Goal: Information Seeking & Learning: Learn about a topic

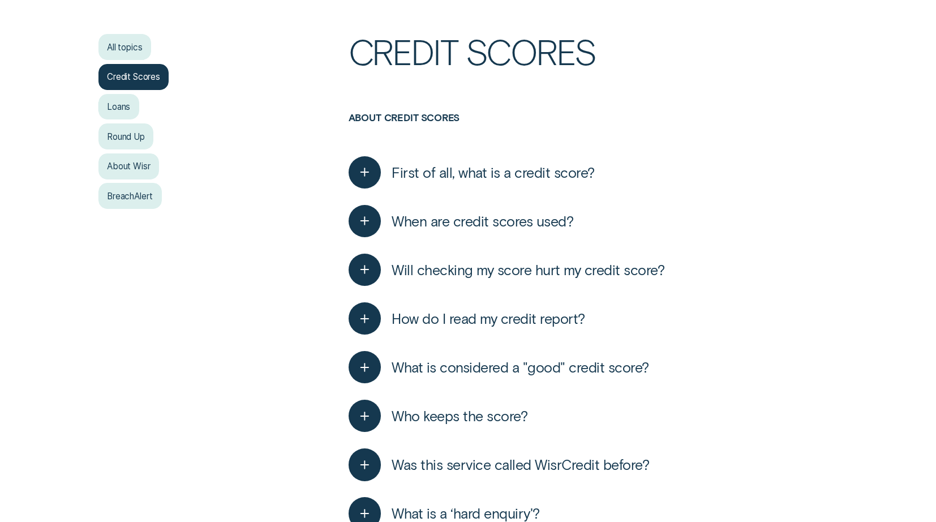
scroll to position [261, 0]
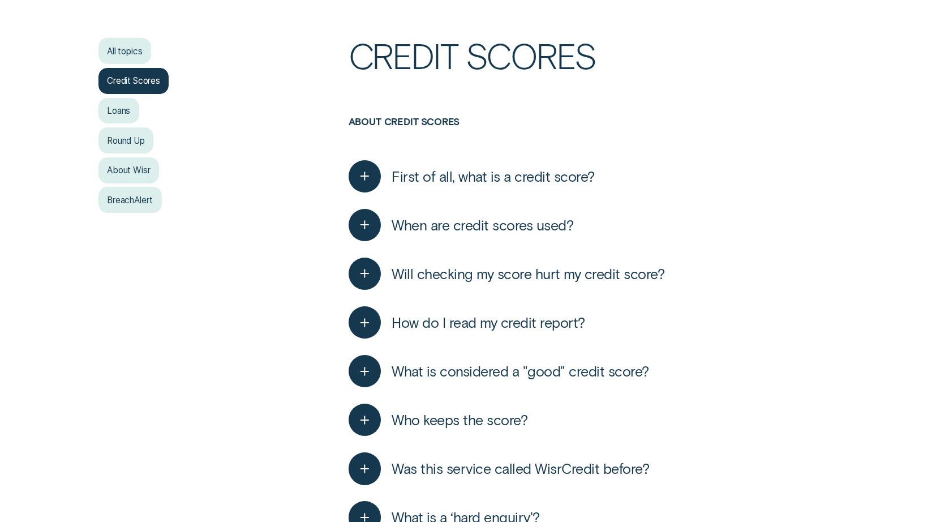
click at [509, 280] on span "Will checking my score hurt my credit score?" at bounding box center [528, 274] width 273 height 18
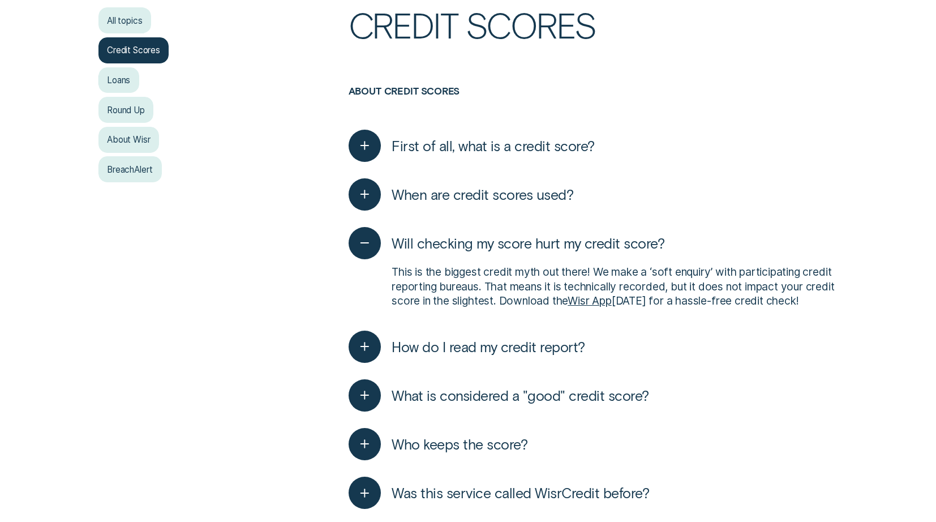
scroll to position [294, 0]
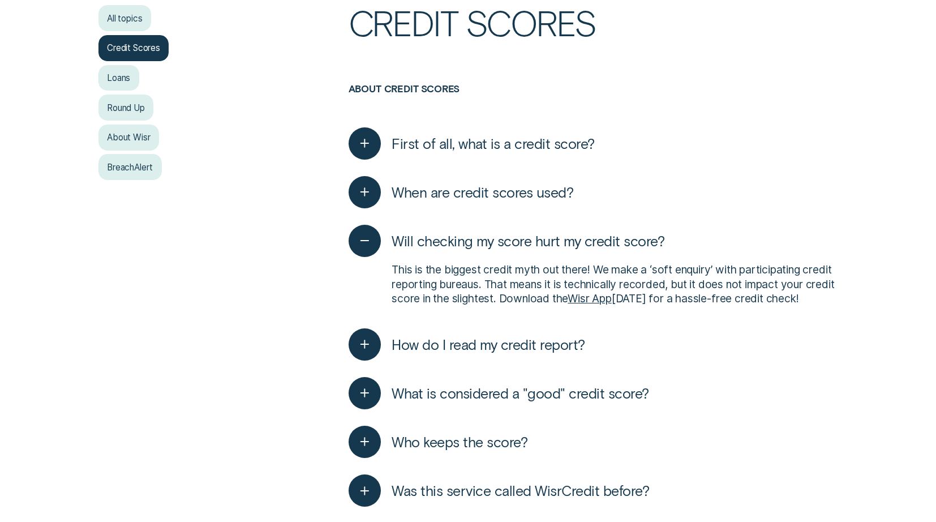
click at [514, 353] on span "How do I read my credit report?" at bounding box center [489, 345] width 194 height 18
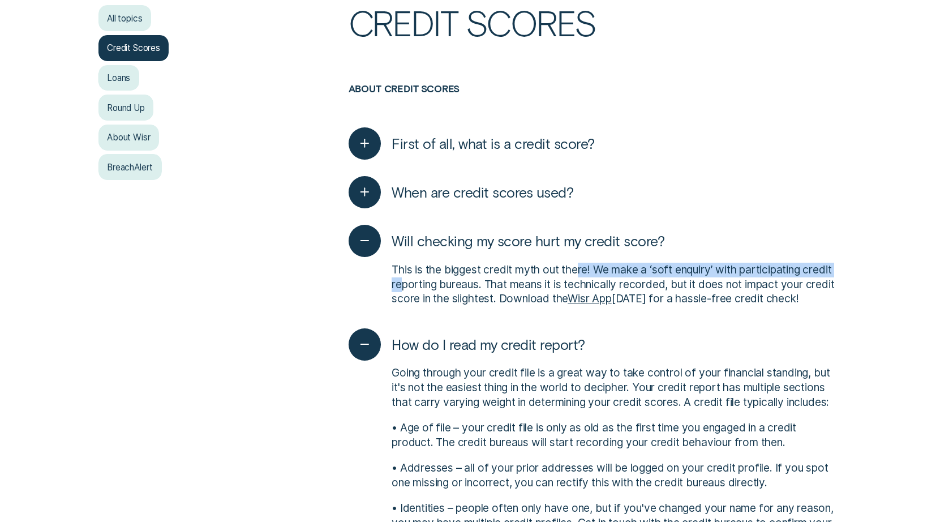
drag, startPoint x: 432, startPoint y: 283, endPoint x: 581, endPoint y: 273, distance: 149.2
click at [581, 273] on p "This is the biggest credit myth out there! We make a ‘soft enquiryʼ with partic…" at bounding box center [615, 285] width 446 height 44
click at [548, 280] on p "This is the biggest credit myth out there! We make a ‘soft enquiryʼ with partic…" at bounding box center [615, 285] width 446 height 44
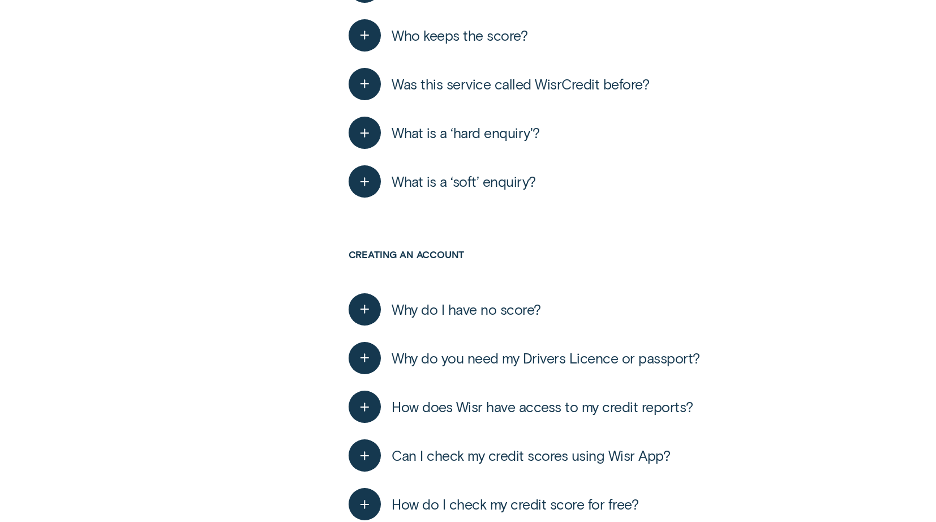
scroll to position [1252, 0]
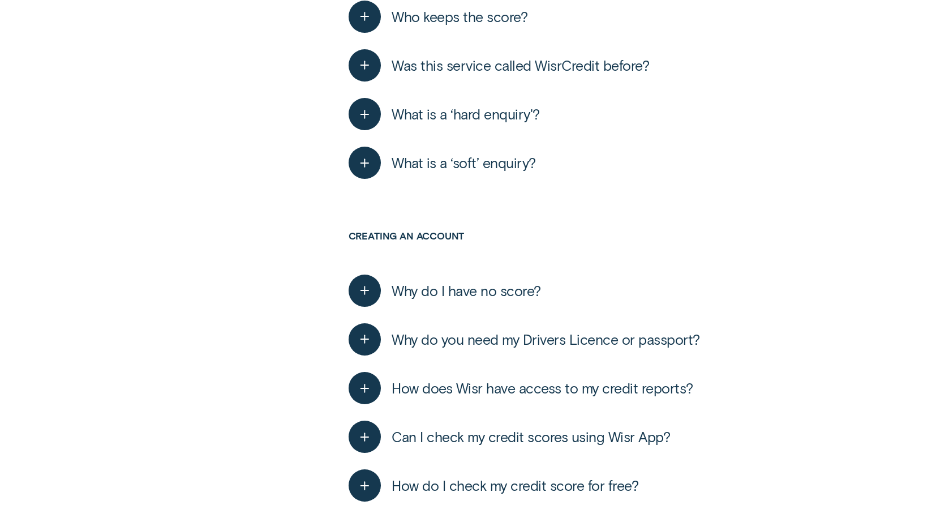
click at [496, 123] on span "What is a ‘hard enquiry'?" at bounding box center [466, 114] width 148 height 18
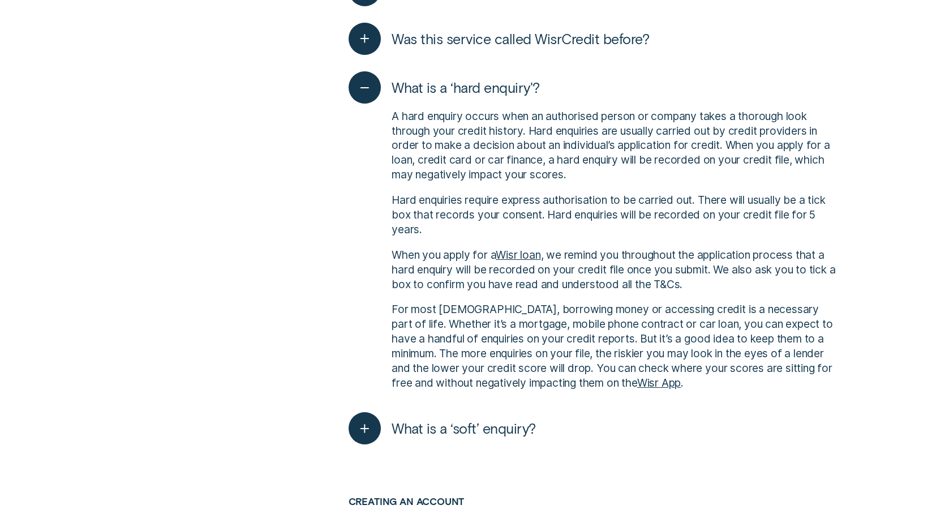
scroll to position [1291, 0]
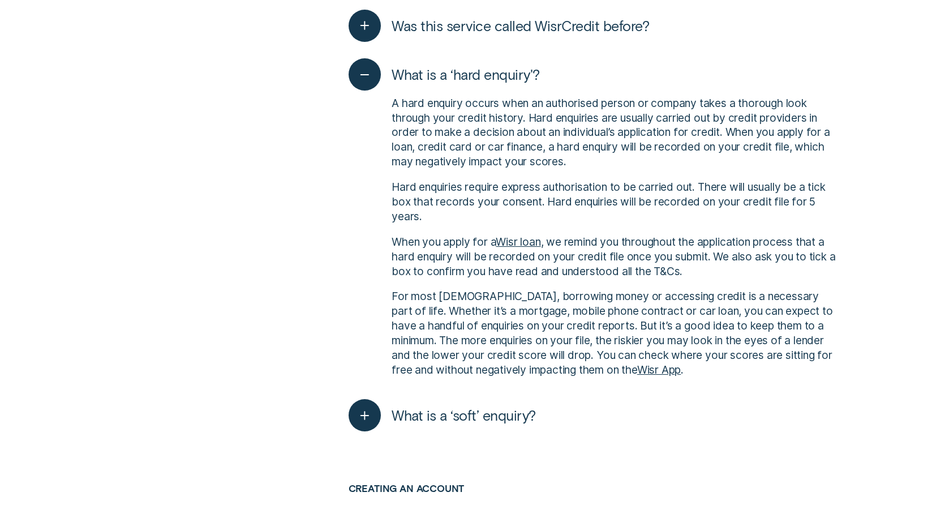
click at [478, 424] on span "What is a ‘soft’ enquiry?" at bounding box center [464, 415] width 144 height 18
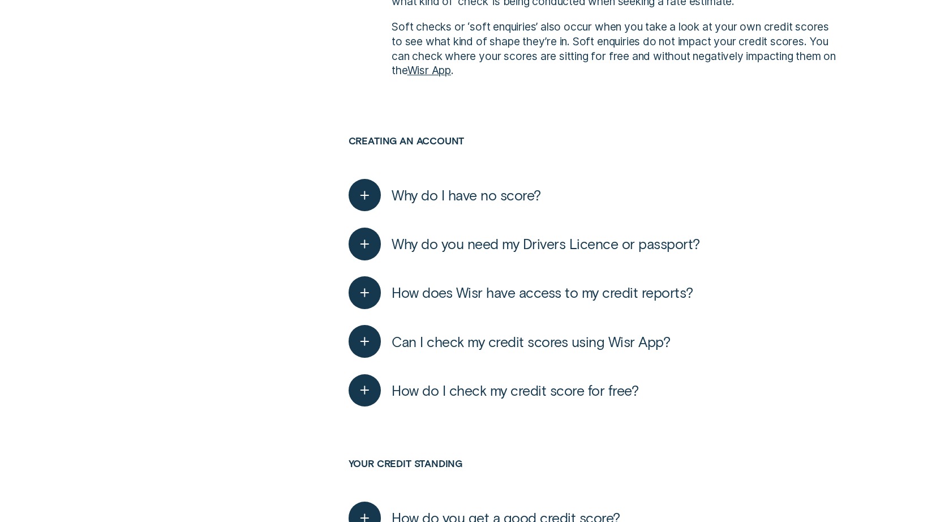
scroll to position [1822, 0]
click at [479, 203] on span "Why do I have no score?" at bounding box center [466, 195] width 149 height 18
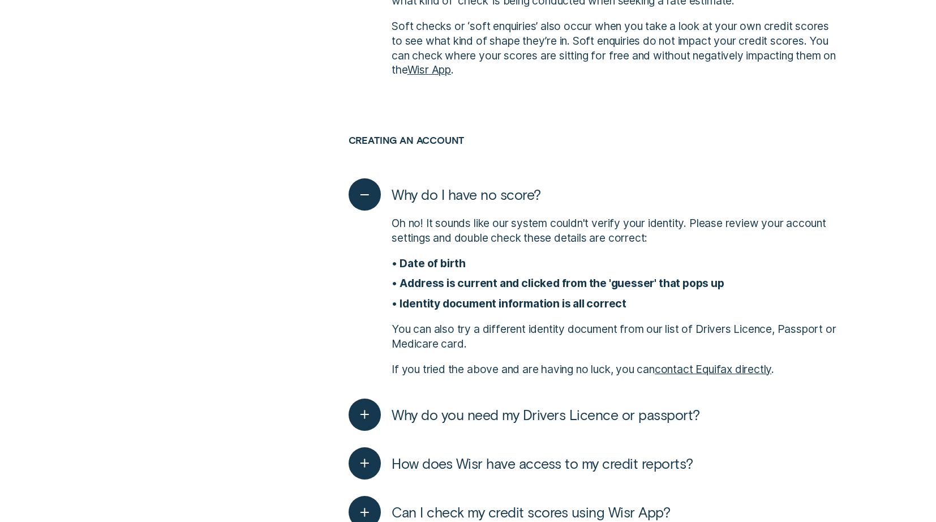
click at [479, 203] on span "Why do I have no score?" at bounding box center [466, 195] width 149 height 18
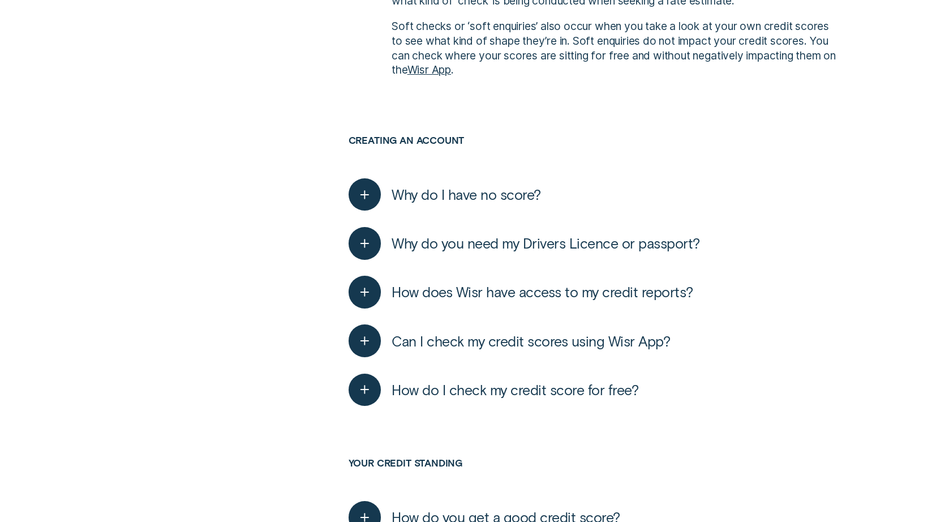
click at [479, 203] on span "Why do I have no score?" at bounding box center [466, 195] width 149 height 18
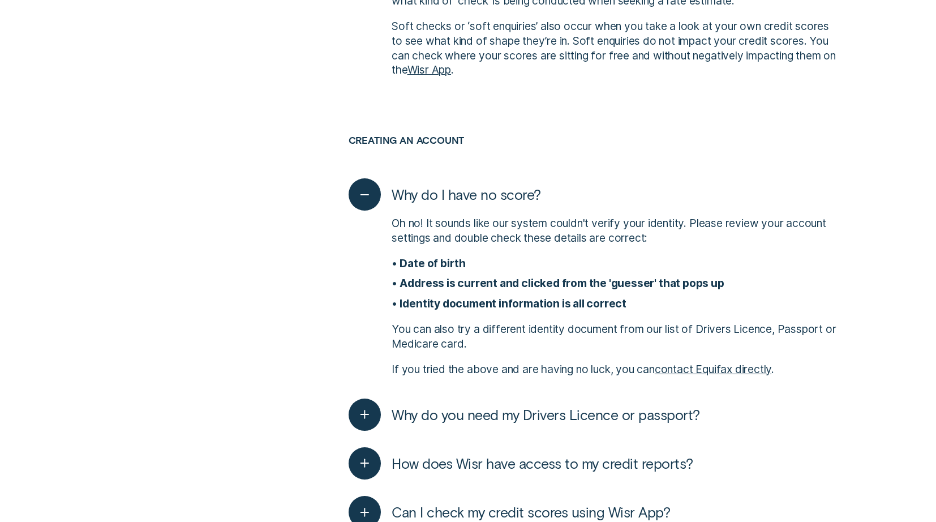
click at [507, 203] on span "Why do I have no score?" at bounding box center [466, 195] width 149 height 18
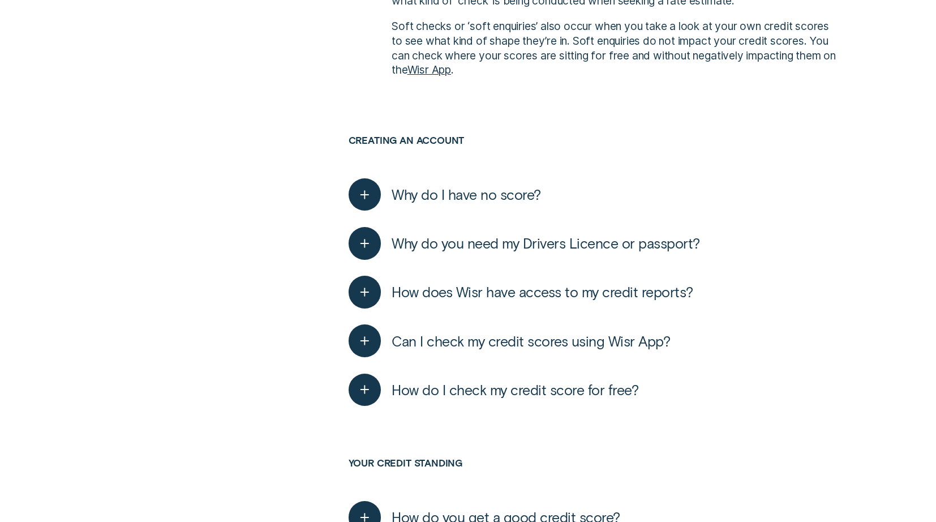
click at [497, 252] on span "Why do you need my Drivers Licence or passport?" at bounding box center [546, 243] width 308 height 18
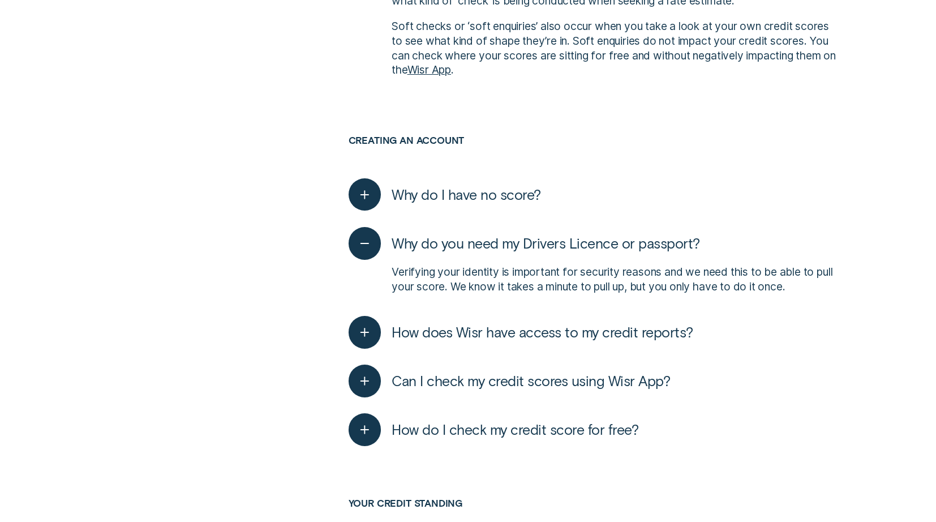
click at [484, 438] on span "How do I check my credit score for free?" at bounding box center [515, 429] width 247 height 18
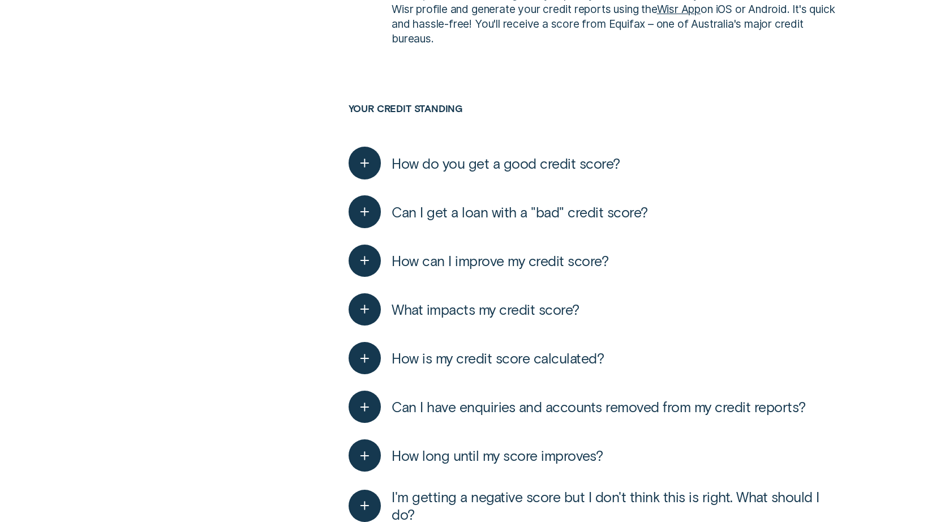
scroll to position [2301, 0]
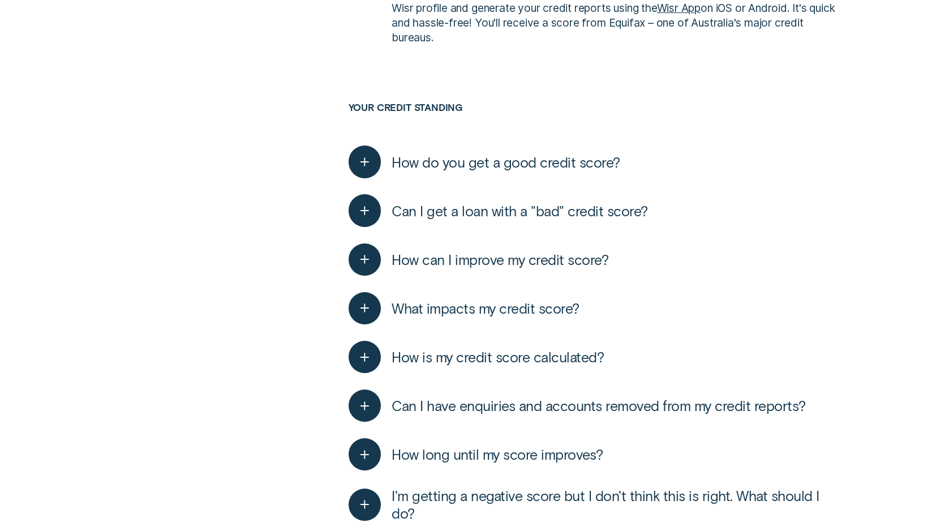
click at [457, 171] on span "How do you get a good credit score?" at bounding box center [506, 162] width 229 height 18
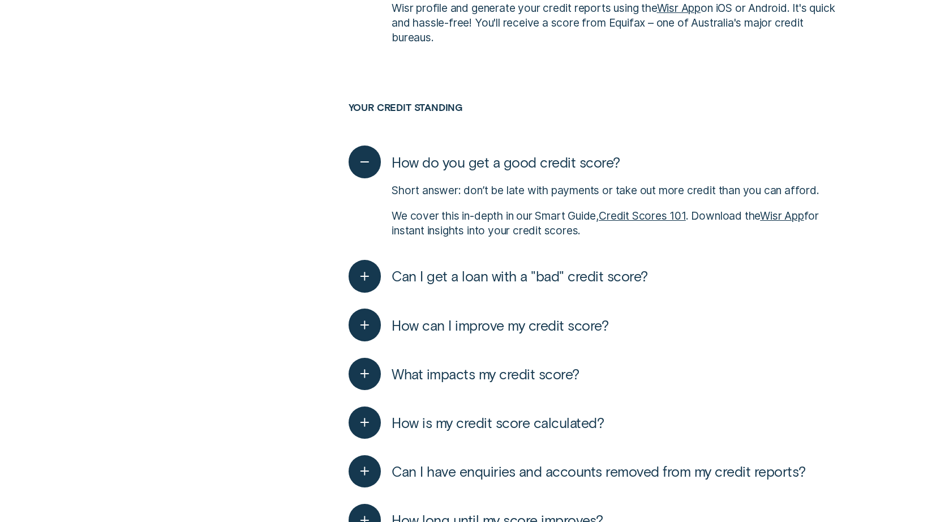
click at [439, 171] on span "How do you get a good credit score?" at bounding box center [506, 162] width 229 height 18
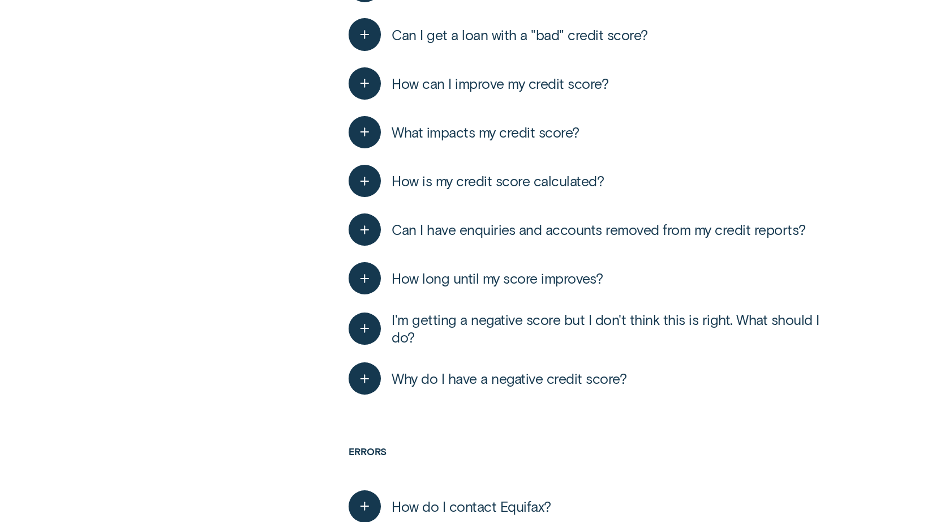
scroll to position [2483, 0]
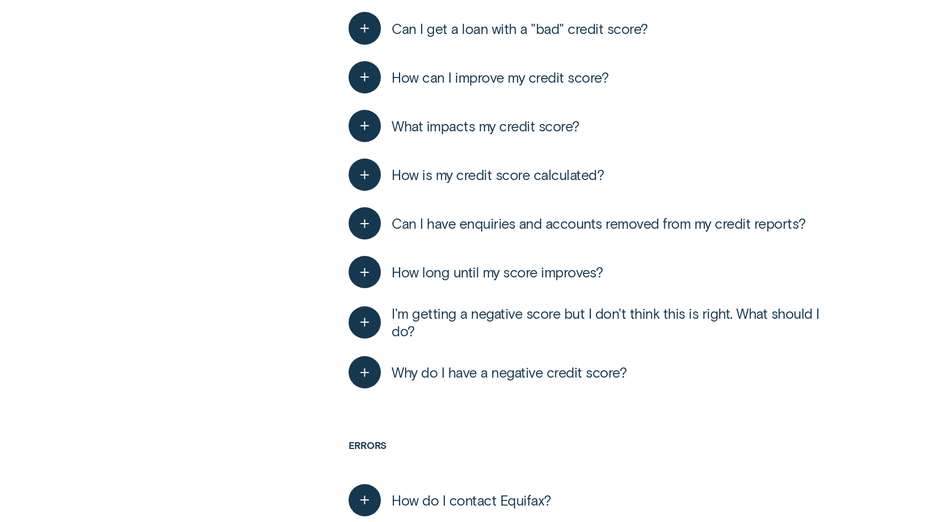
click at [447, 183] on span "How is my credit score calculated?" at bounding box center [498, 175] width 212 height 18
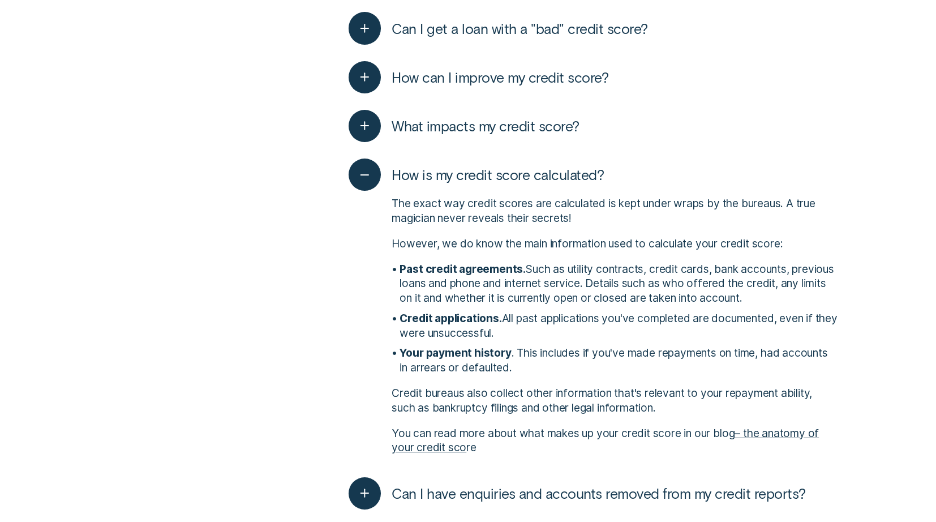
click at [445, 183] on span "How is my credit score calculated?" at bounding box center [498, 175] width 212 height 18
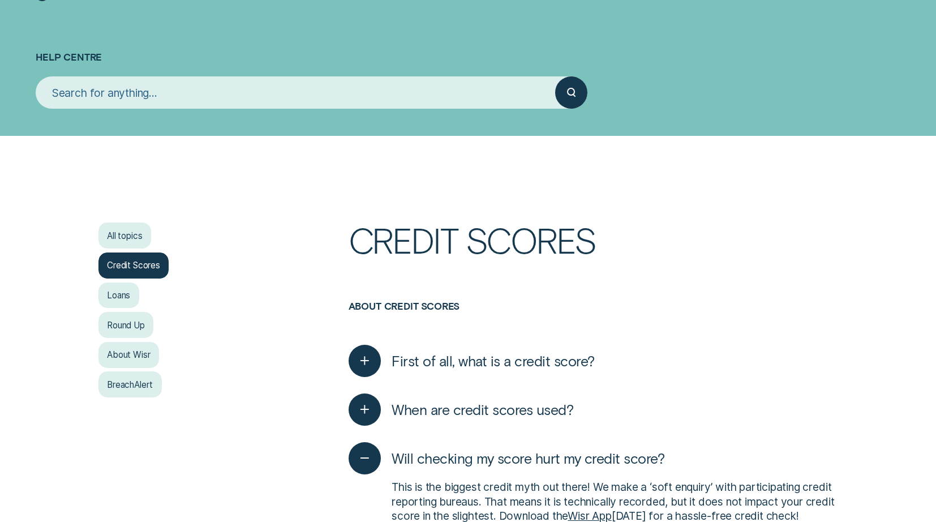
scroll to position [0, 0]
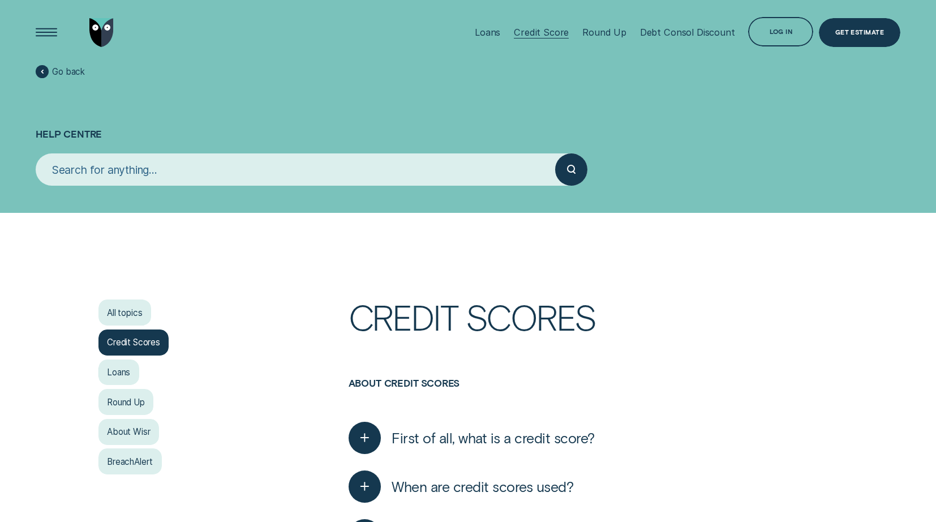
click at [539, 29] on div "Credit Score" at bounding box center [541, 32] width 55 height 11
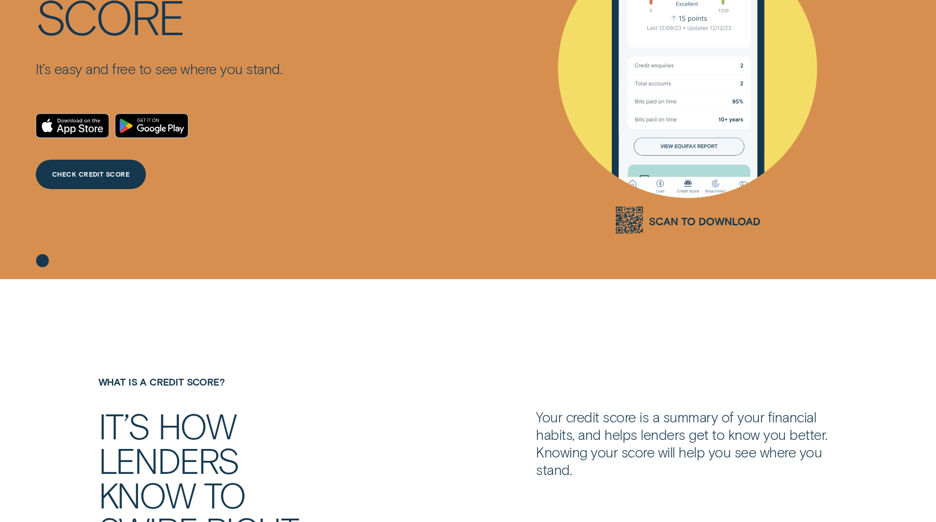
scroll to position [248, 0]
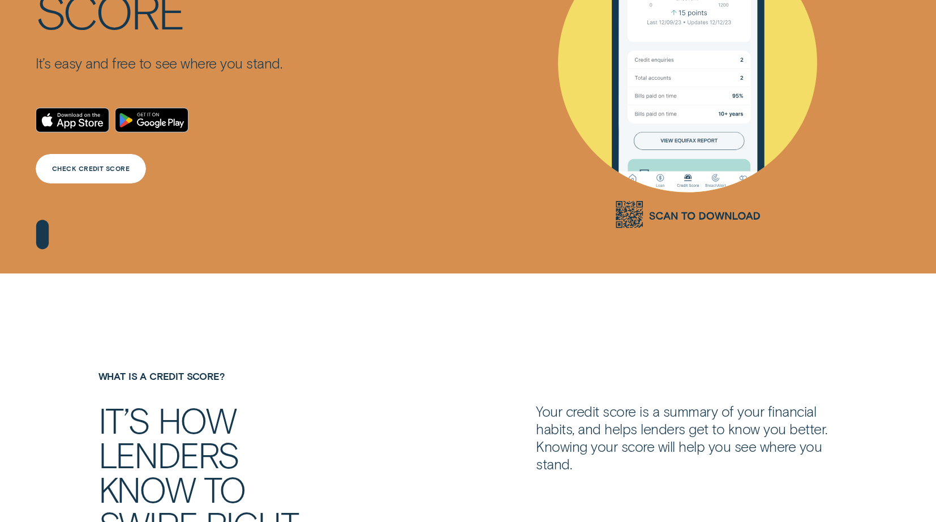
click at [108, 166] on div "CHECK CREDIT SCORE" at bounding box center [91, 169] width 78 height 6
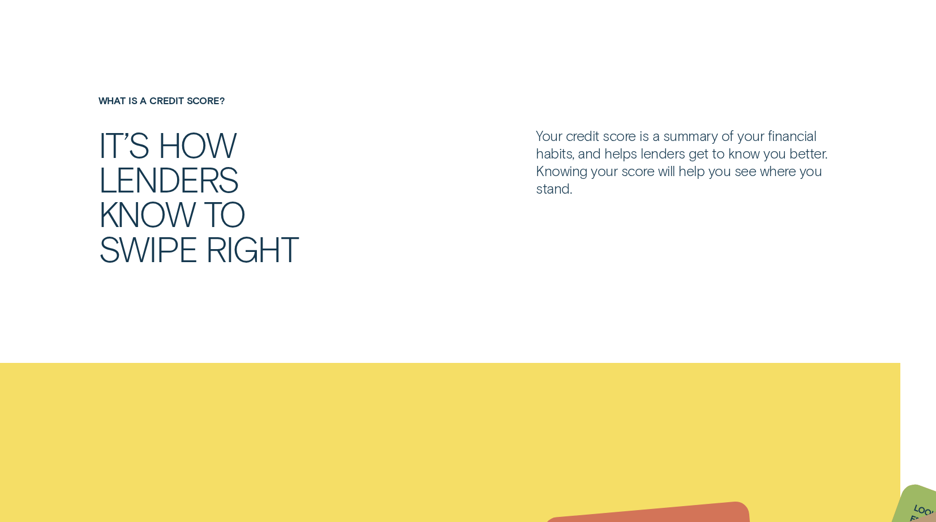
scroll to position [526, 0]
